Goal: Information Seeking & Learning: Learn about a topic

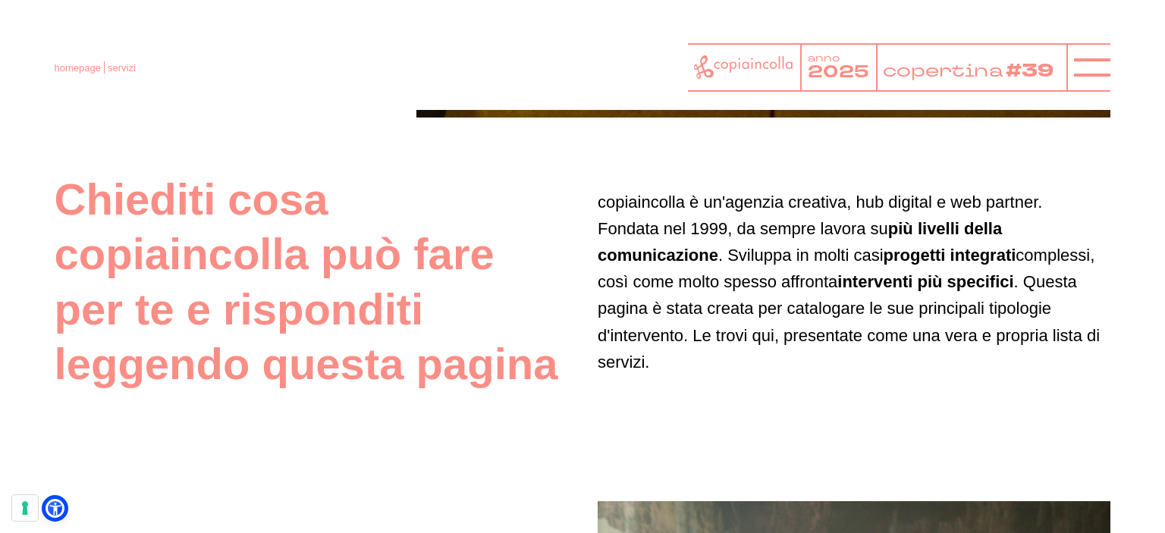
scroll to position [759, 0]
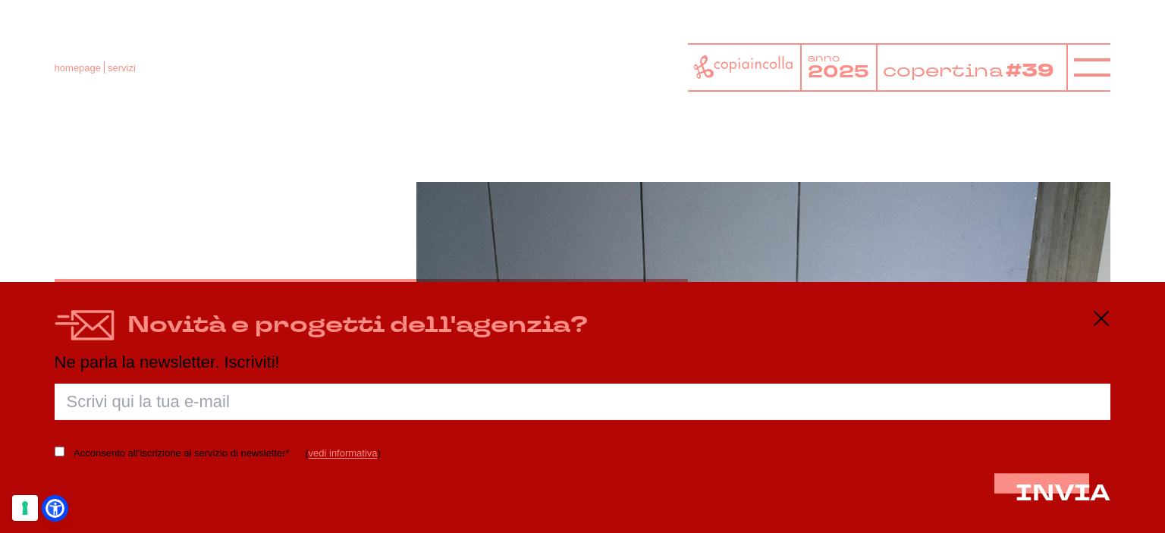
click at [1096, 330] on div "Novità e progetti dell'agenzia?" at bounding box center [583, 326] width 1057 height 32
click at [1099, 327] on icon at bounding box center [1101, 319] width 18 height 18
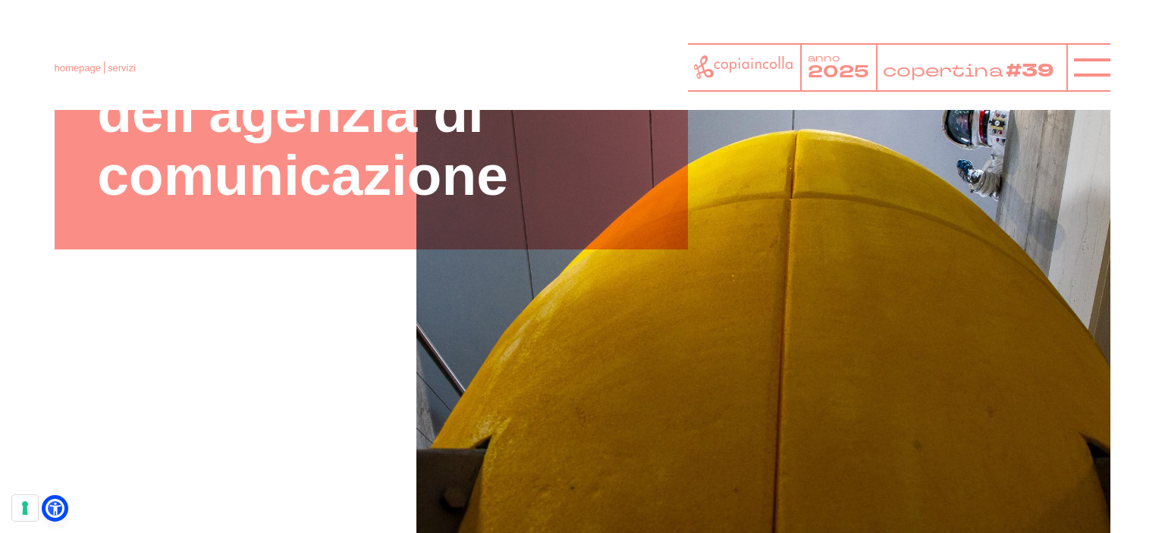
scroll to position [303, 0]
